Goal: Check status: Check status

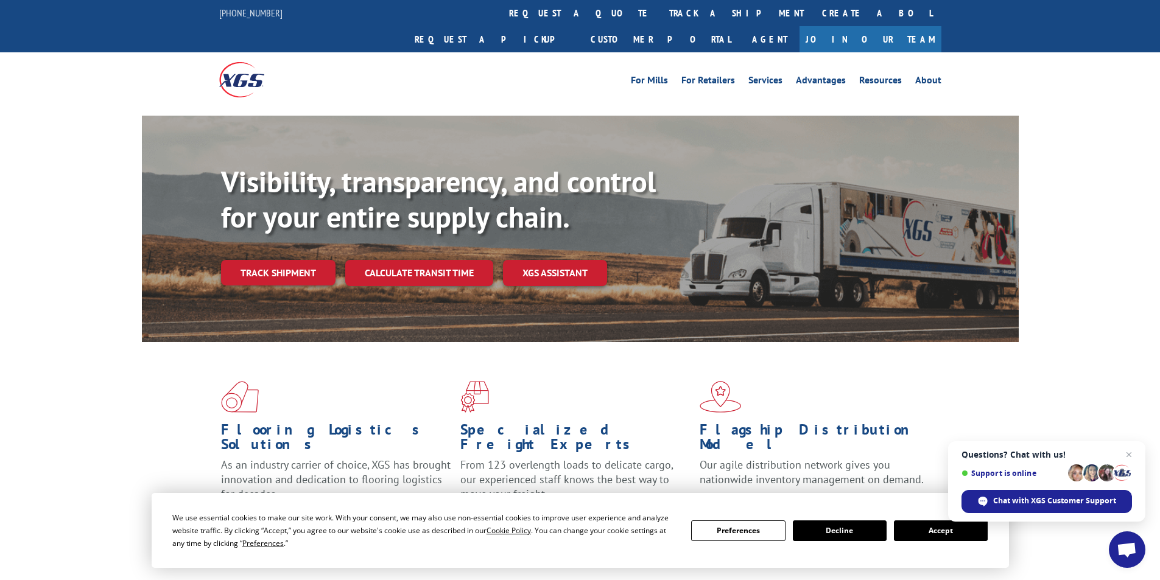
click at [293, 260] on link "Track shipment" at bounding box center [278, 273] width 114 height 26
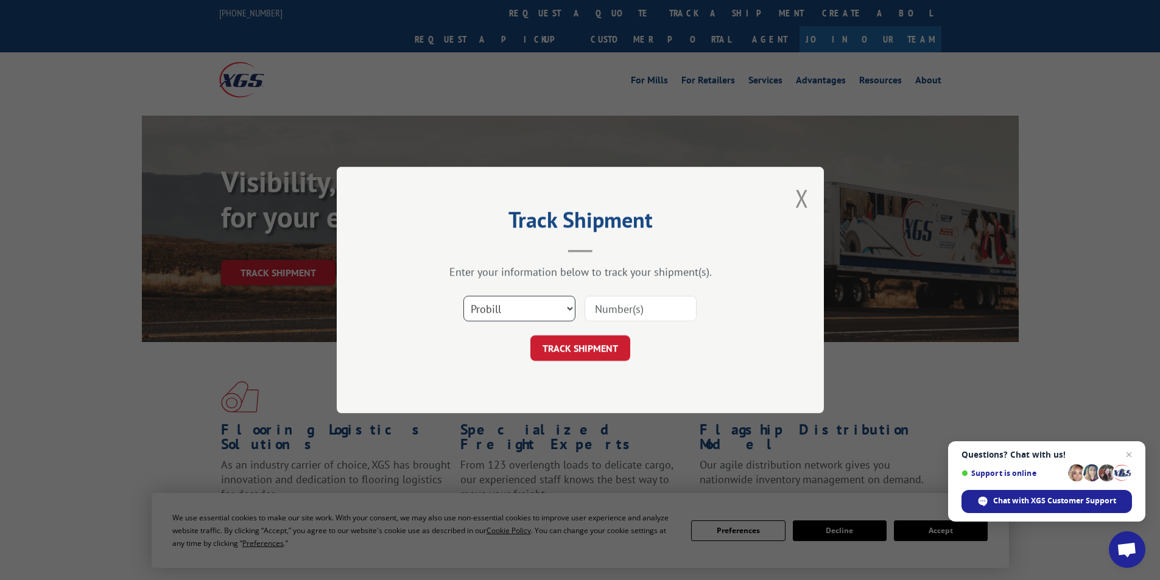
click at [550, 314] on select "Select category... Probill BOL PO" at bounding box center [519, 309] width 112 height 26
click at [609, 314] on input at bounding box center [640, 309] width 112 height 26
click at [509, 307] on select "Select category... Probill BOL PO" at bounding box center [519, 309] width 112 height 26
select select "po"
click at [463, 296] on select "Select category... Probill BOL PO" at bounding box center [519, 309] width 112 height 26
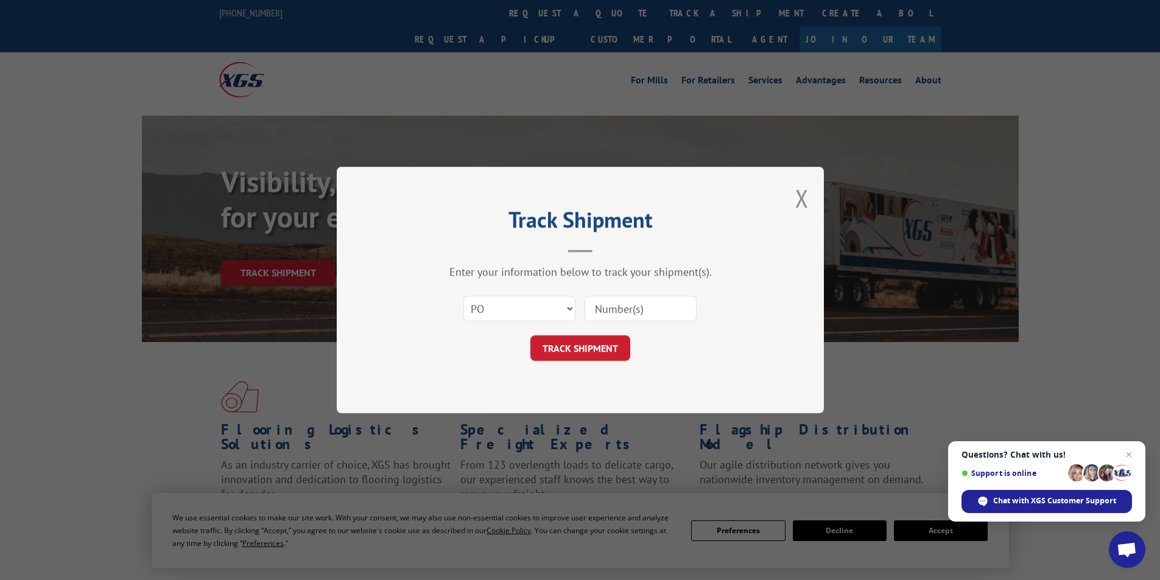
click at [621, 312] on input at bounding box center [640, 309] width 112 height 26
type input "17590939"
click button "TRACK SHIPMENT" at bounding box center [580, 348] width 100 height 26
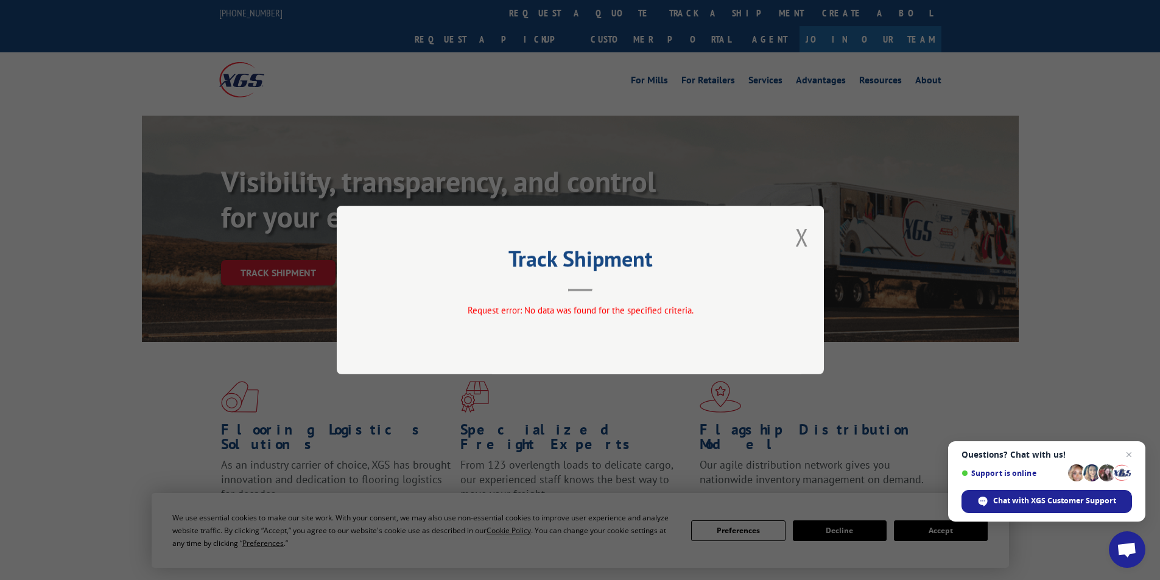
click at [805, 237] on button "Close modal" at bounding box center [801, 237] width 13 height 32
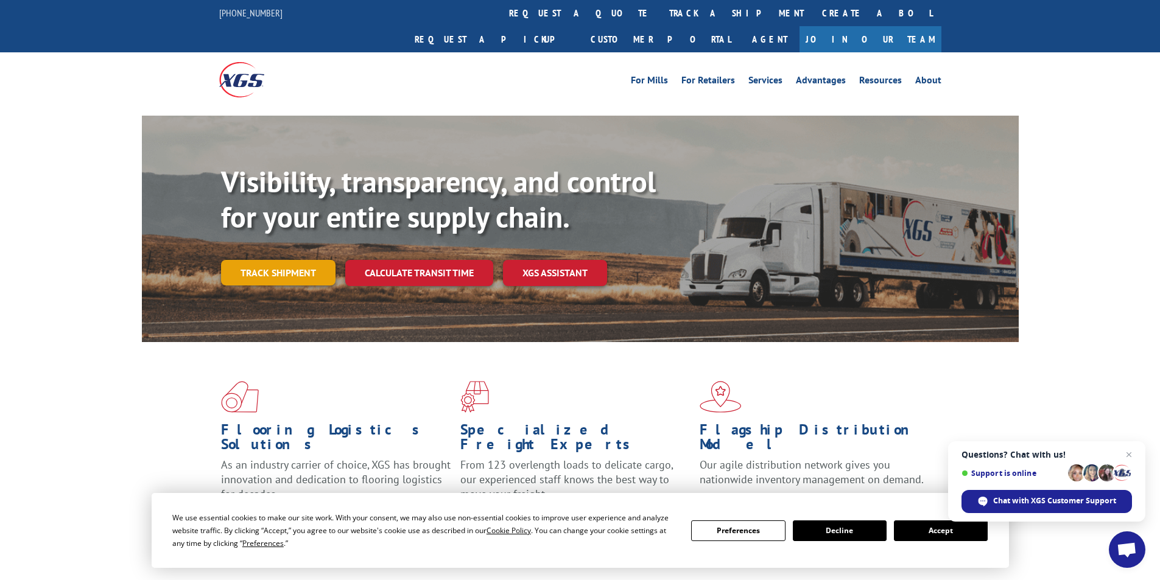
click at [247, 260] on link "Track shipment" at bounding box center [278, 273] width 114 height 26
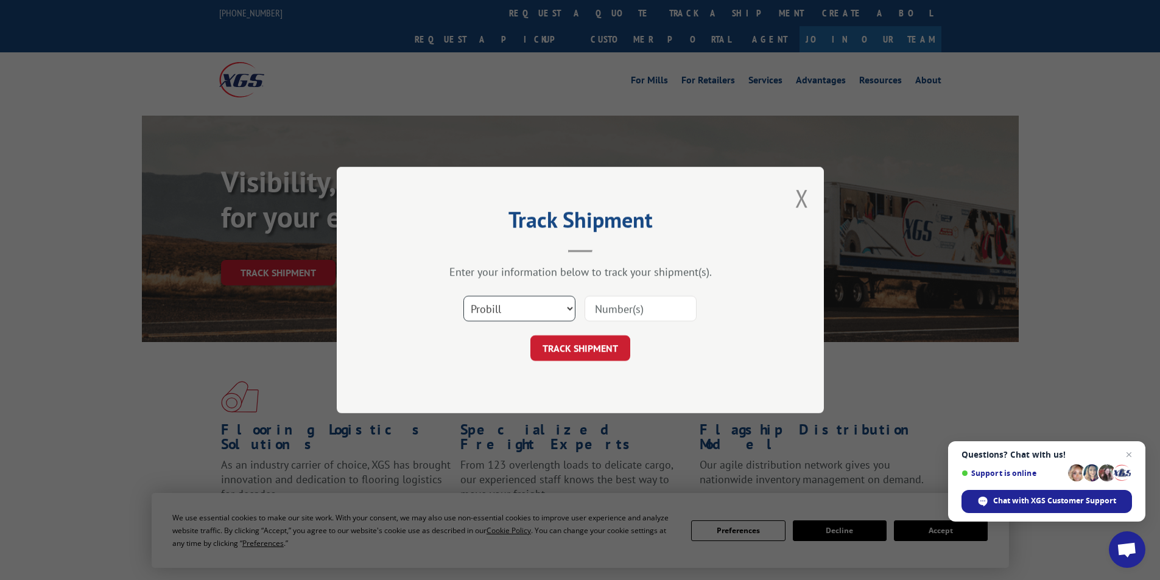
click at [508, 301] on select "Select category... Probill BOL PO" at bounding box center [519, 309] width 112 height 26
click at [637, 309] on input at bounding box center [640, 309] width 112 height 26
click at [527, 317] on select "Select category... Probill BOL PO" at bounding box center [519, 309] width 112 height 26
click at [654, 305] on input at bounding box center [640, 309] width 112 height 26
type input "17590939"
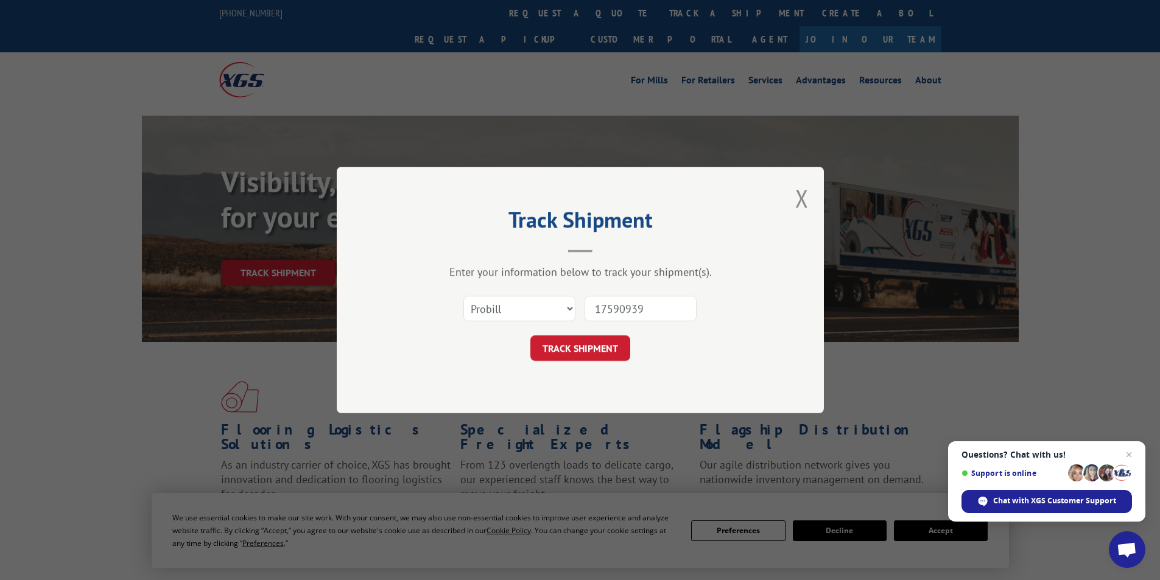
click at [570, 349] on button "TRACK SHIPMENT" at bounding box center [580, 348] width 100 height 26
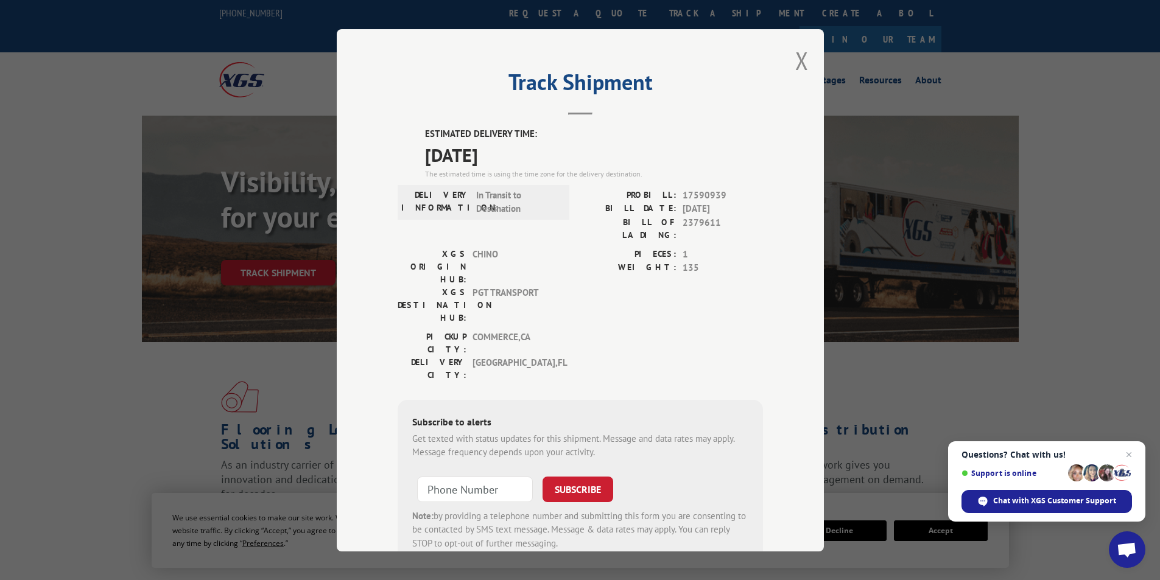
click at [631, 323] on div "ESTIMATED DELIVERY TIME: [DATE] The estimated time is using the time zone for t…" at bounding box center [580, 346] width 365 height 438
click at [581, 265] on div "PIECES: 1 WEIGHT: 135" at bounding box center [671, 288] width 183 height 83
drag, startPoint x: 629, startPoint y: 275, endPoint x: 648, endPoint y: 268, distance: 20.6
click at [637, 272] on div "PIECES: 1 WEIGHT: 135" at bounding box center [671, 288] width 183 height 83
click at [676, 261] on div "WEIGHT: 135" at bounding box center [671, 268] width 183 height 14
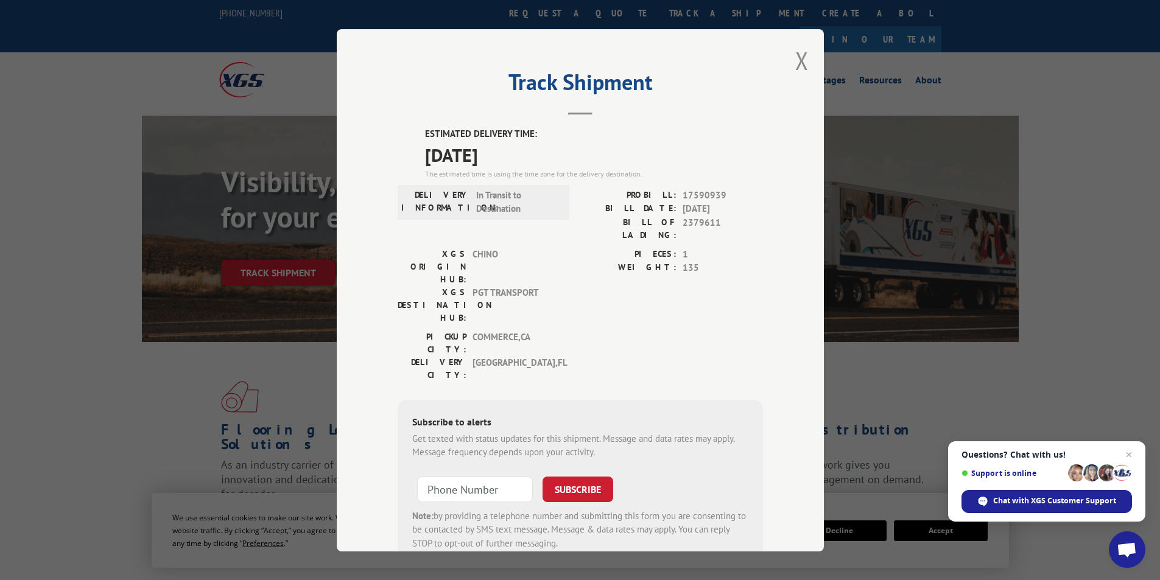
click at [613, 330] on div "PICKUP CITY: COMMERCE , [GEOGRAPHIC_DATA]: [GEOGRAPHIC_DATA] , [GEOGRAPHIC_DATA]" at bounding box center [580, 358] width 365 height 57
click at [662, 122] on div "Track Shipment ESTIMATED DELIVERY TIME: [DATE] The estimated time is using the …" at bounding box center [580, 290] width 487 height 522
click at [797, 57] on button "Close modal" at bounding box center [801, 60] width 13 height 32
